Goal: Task Accomplishment & Management: Use online tool/utility

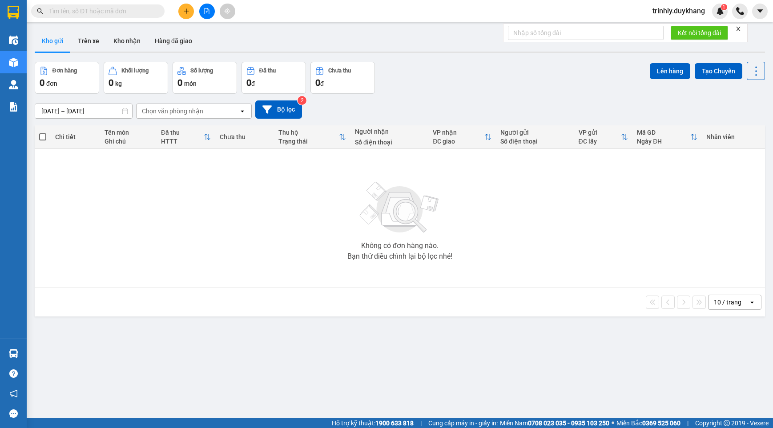
click at [180, 107] on div "Chọn văn phòng nhận" at bounding box center [172, 111] width 61 height 9
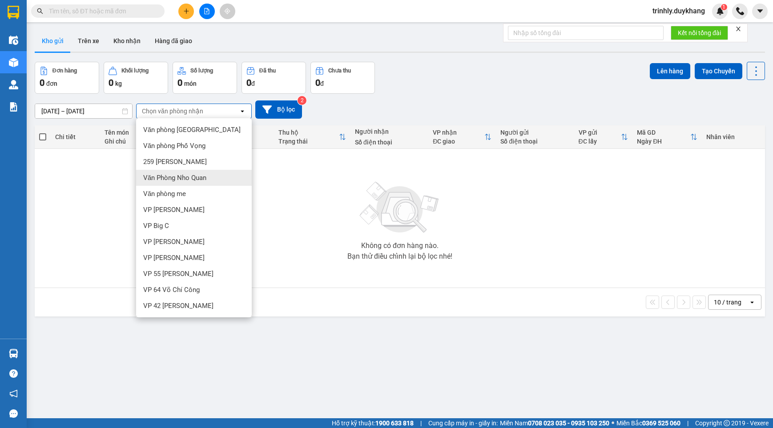
click at [198, 181] on span "Văn Phòng Nho Quan" at bounding box center [174, 177] width 63 height 9
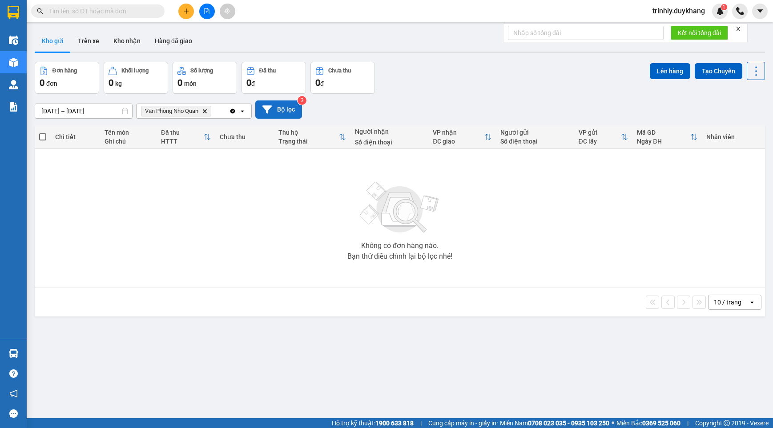
click at [281, 108] on button "Bộ lọc" at bounding box center [278, 109] width 47 height 18
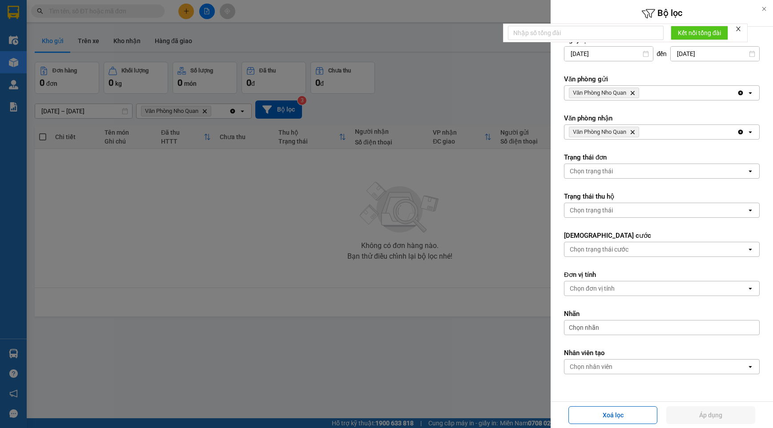
click at [503, 213] on div at bounding box center [386, 214] width 773 height 428
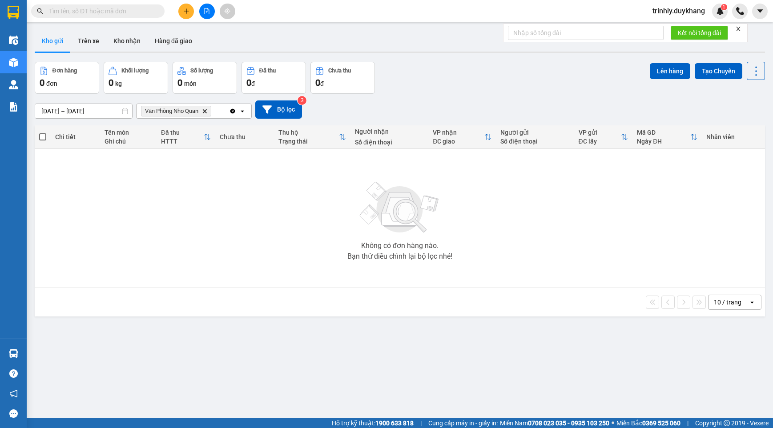
click at [239, 174] on div "Không có đơn hàng nào. Bạn thử điều chỉnh lại bộ lọc nhé!" at bounding box center [399, 218] width 721 height 133
click at [96, 40] on button "Trên xe" at bounding box center [89, 40] width 36 height 21
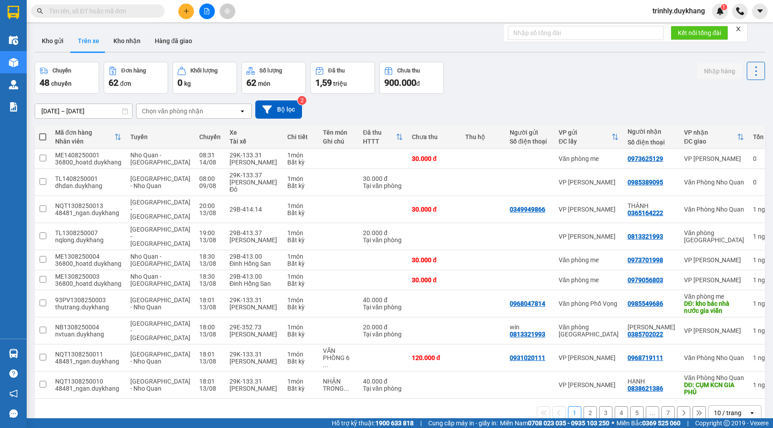
click at [165, 102] on div "12/08/2025 – 14/08/2025 Press the down arrow key to interact with the calendar …" at bounding box center [400, 109] width 730 height 18
click at [164, 110] on div "Chọn văn phòng nhận" at bounding box center [172, 111] width 61 height 9
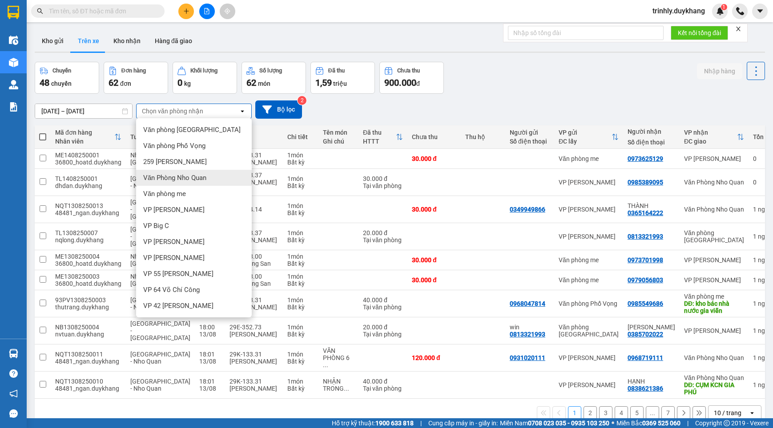
click at [183, 182] on div "Văn Phòng Nho Quan" at bounding box center [194, 178] width 116 height 16
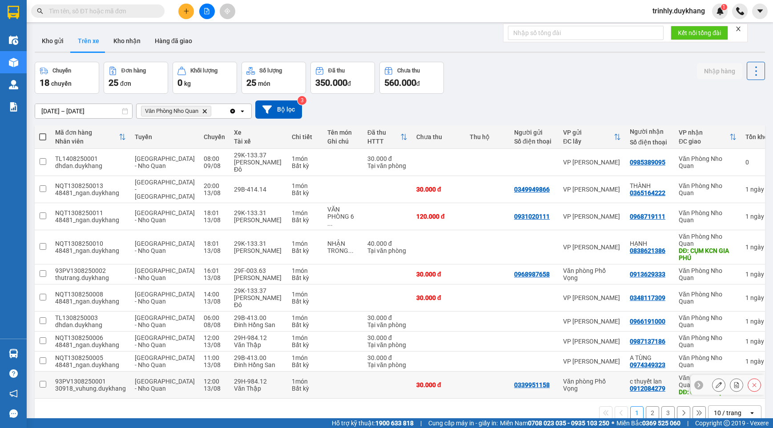
scroll to position [41, 0]
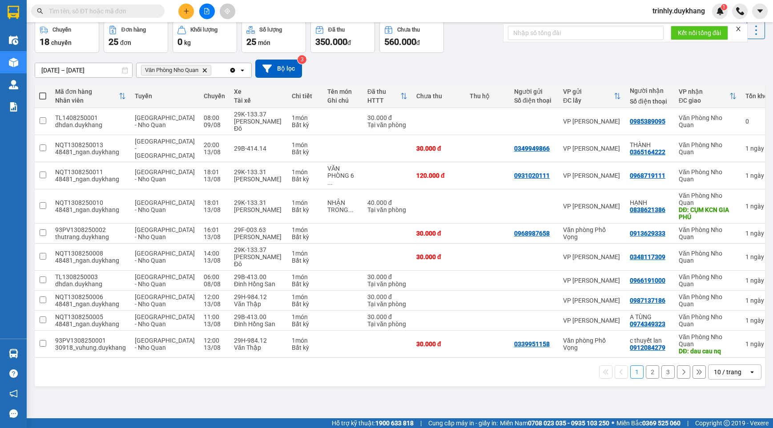
click at [645, 365] on button "2" at bounding box center [651, 371] width 13 height 13
